Goal: Participate in discussion

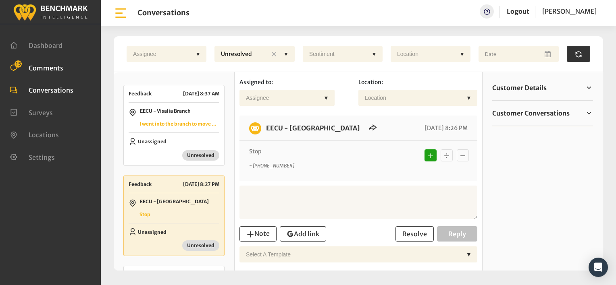
click at [57, 66] on span "Comments" at bounding box center [46, 68] width 35 height 8
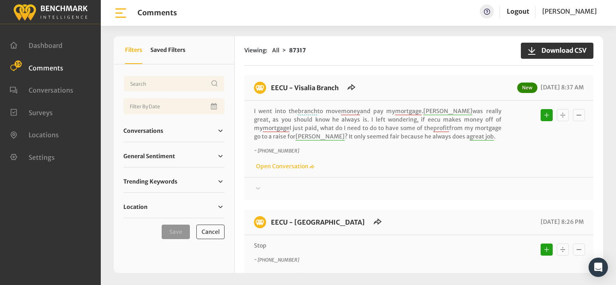
click at [379, 190] on div at bounding box center [419, 189] width 330 height 10
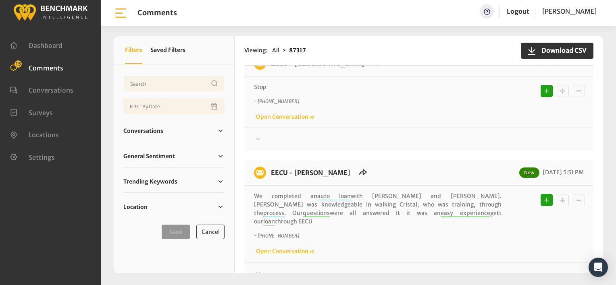
scroll to position [161, 0]
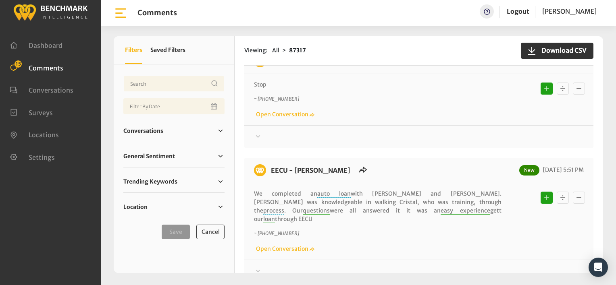
click at [256, 32] on icon at bounding box center [258, 28] width 8 height 10
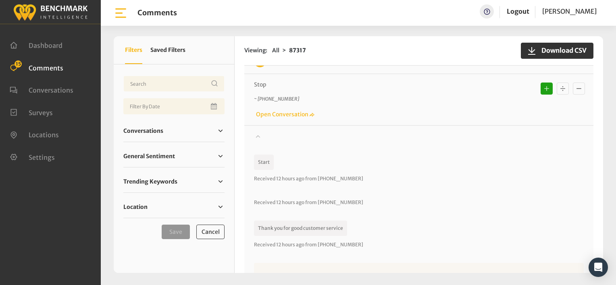
click at [256, 32] on icon at bounding box center [258, 28] width 8 height 10
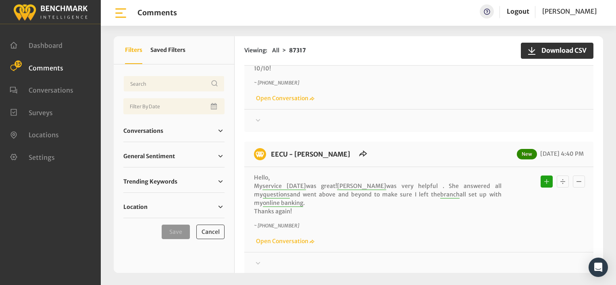
scroll to position [927, 0]
